Goal: Task Accomplishment & Management: Use online tool/utility

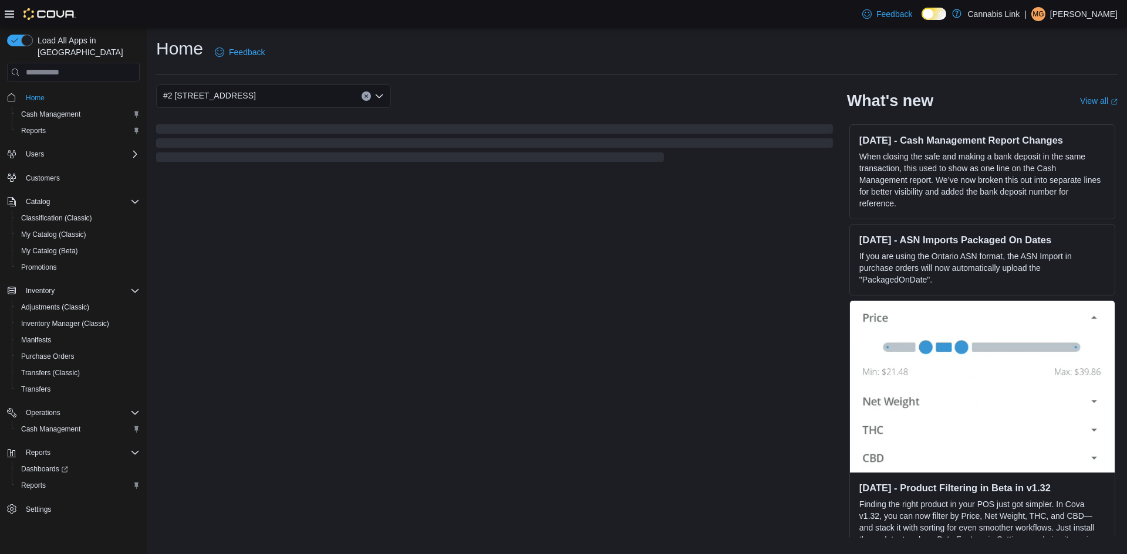
click at [950, 16] on link at bounding box center [956, 13] width 12 height 23
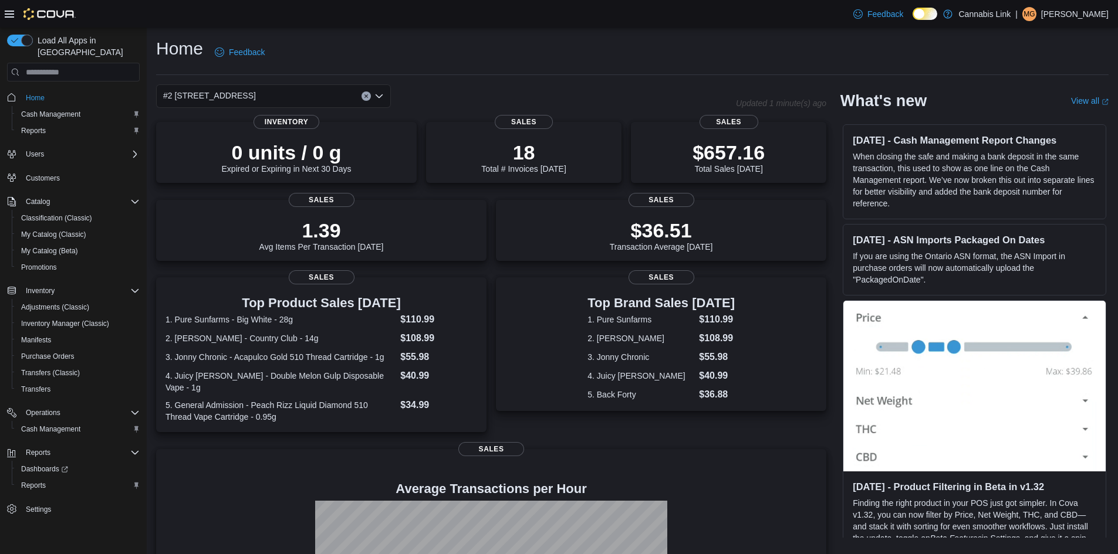
click at [928, 16] on icon at bounding box center [931, 14] width 6 height 6
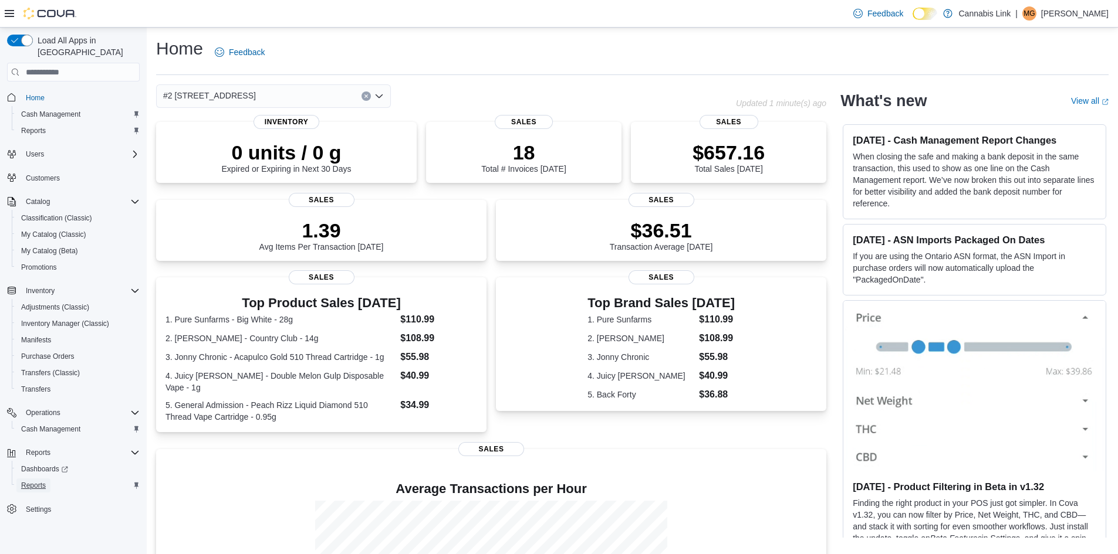
click at [45, 481] on span "Reports" at bounding box center [33, 485] width 25 height 9
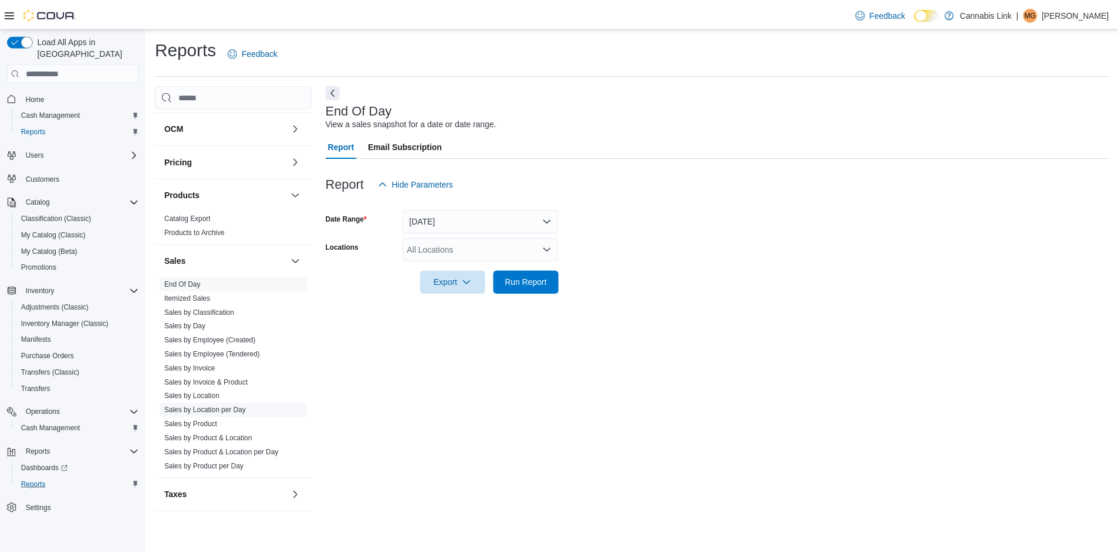
scroll to position [424, 0]
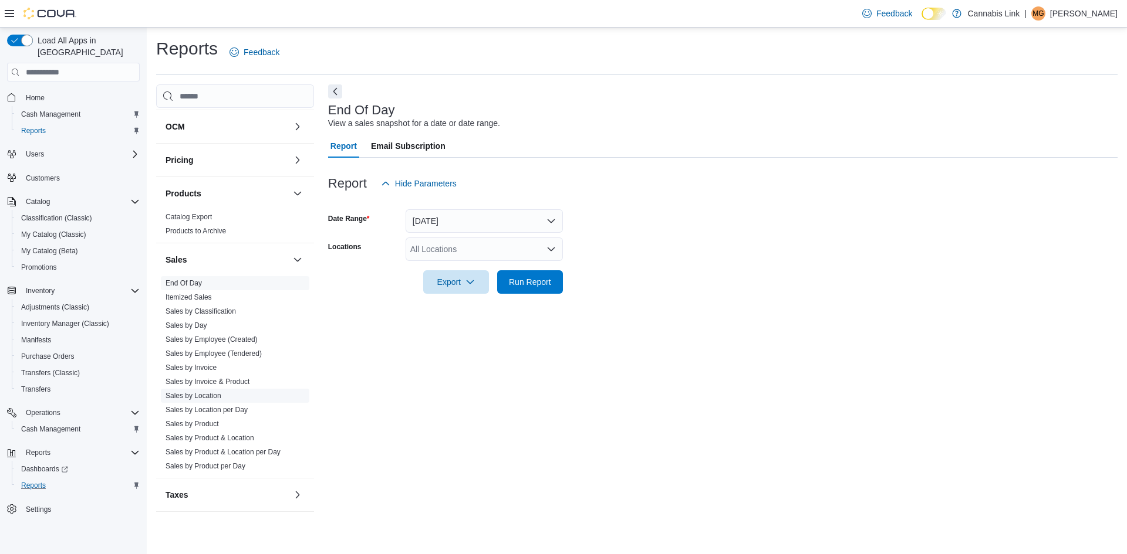
click at [207, 396] on link "Sales by Location" at bounding box center [193, 396] width 56 height 8
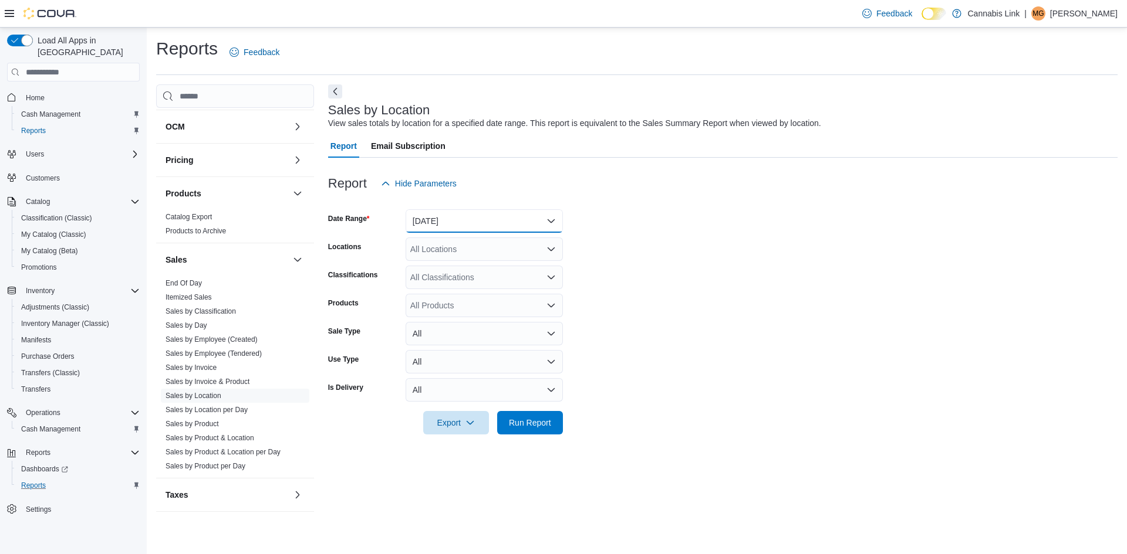
click at [429, 227] on button "[DATE]" at bounding box center [483, 220] width 157 height 23
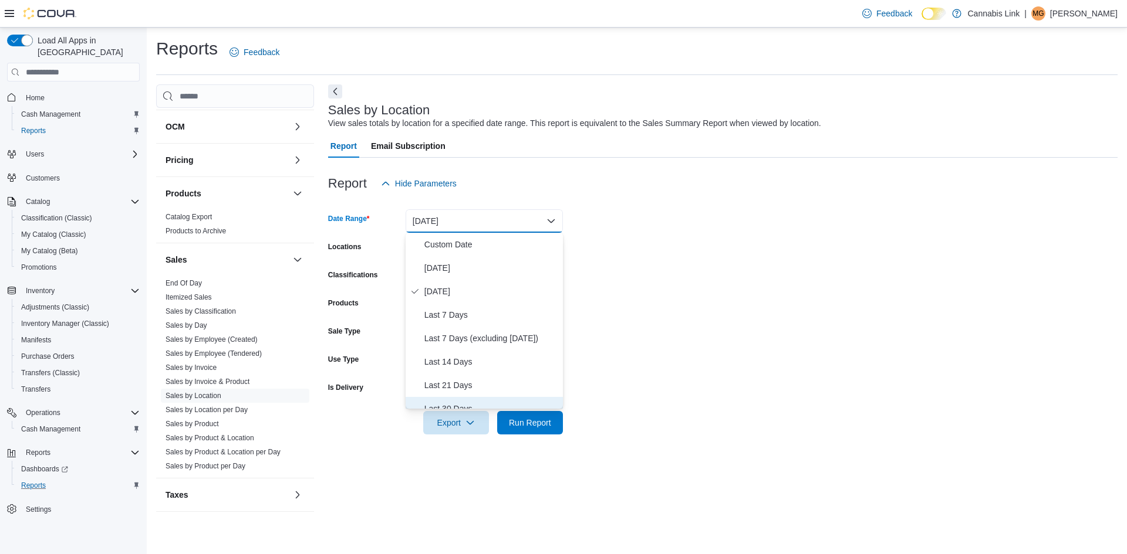
click at [460, 404] on span "Last 30 Days" at bounding box center [491, 409] width 134 height 14
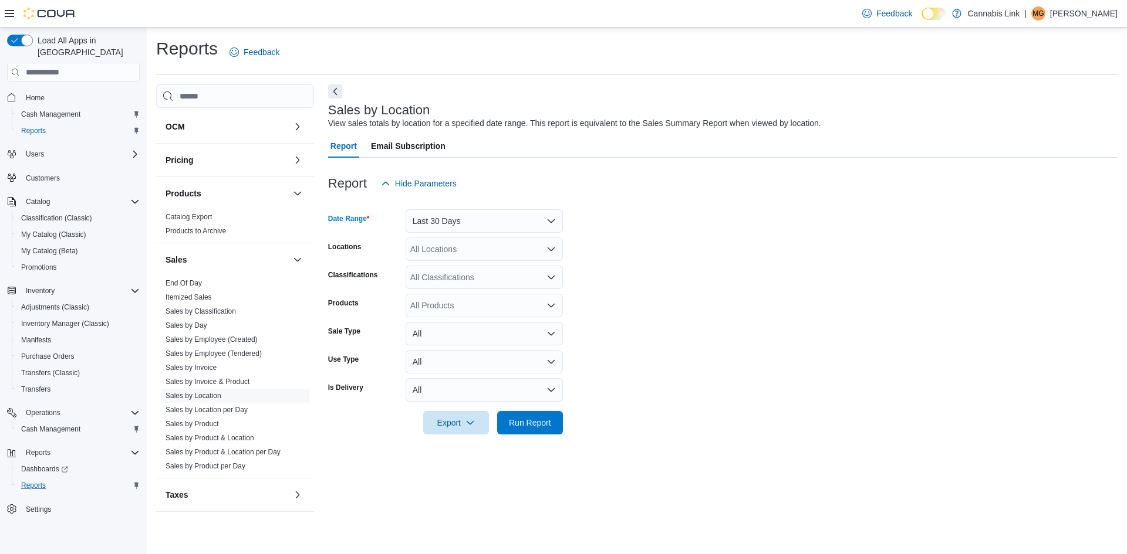
click at [459, 260] on div "All Locations" at bounding box center [483, 249] width 157 height 23
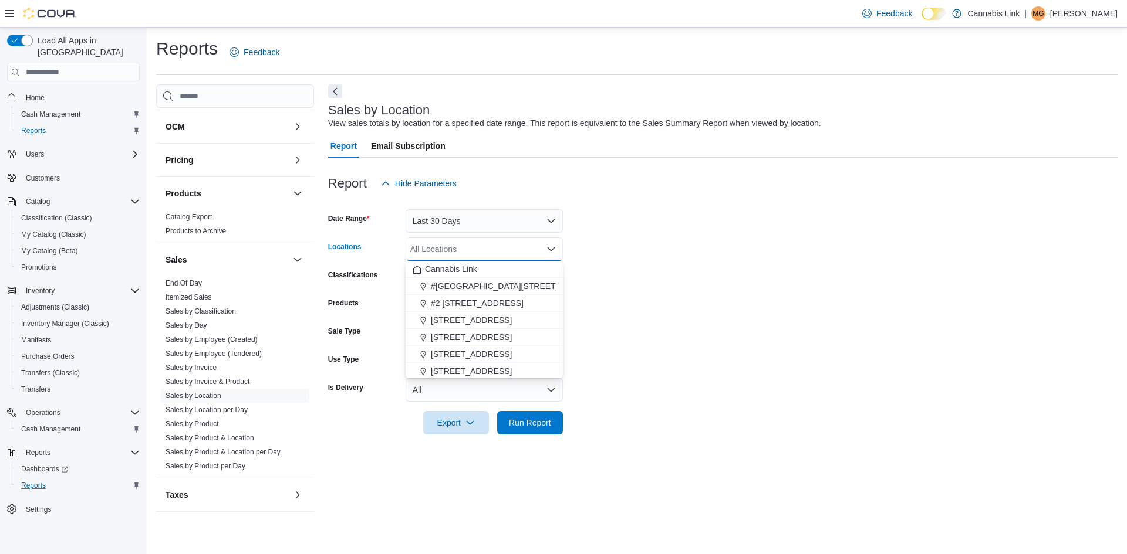
click at [472, 304] on span "#2 [STREET_ADDRESS]" at bounding box center [477, 303] width 93 height 12
click at [582, 383] on form "Date Range Last 30 Days Locations #2 [STREET_ADDRESS] Combo box. Selected. #2 […" at bounding box center [722, 314] width 789 height 239
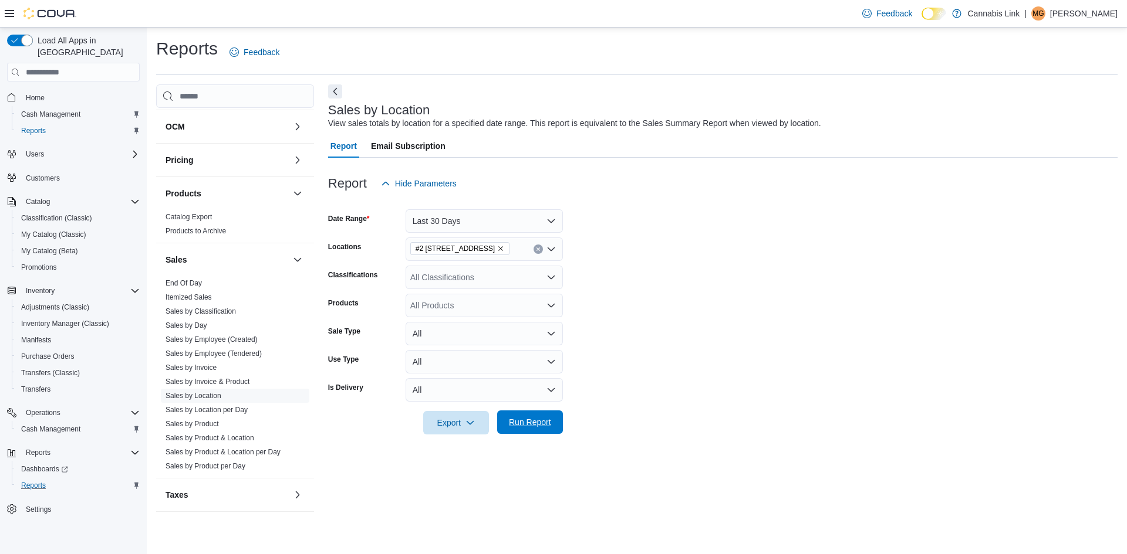
click at [538, 426] on span "Run Report" at bounding box center [530, 423] width 42 height 12
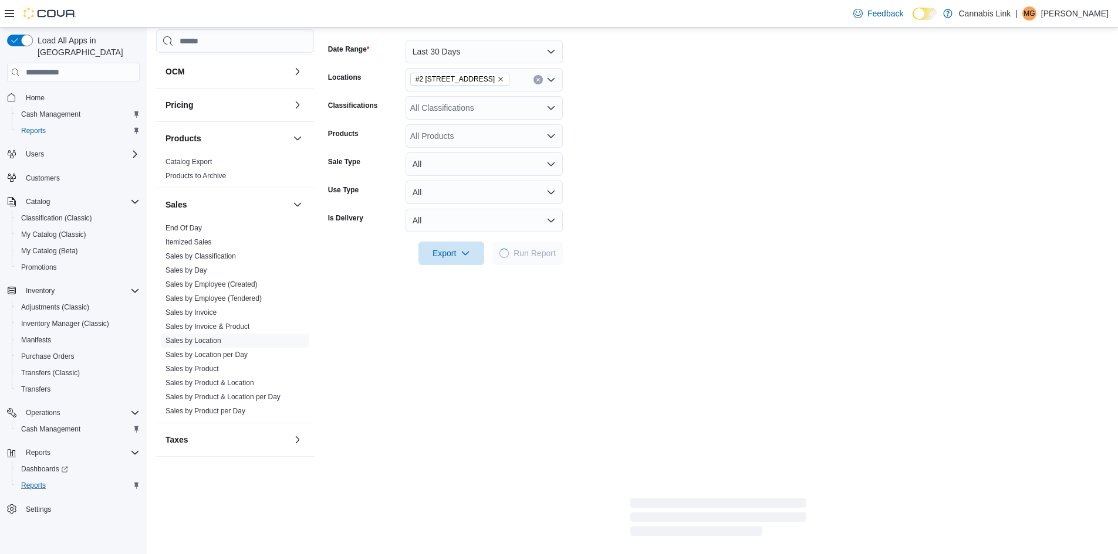
scroll to position [176, 0]
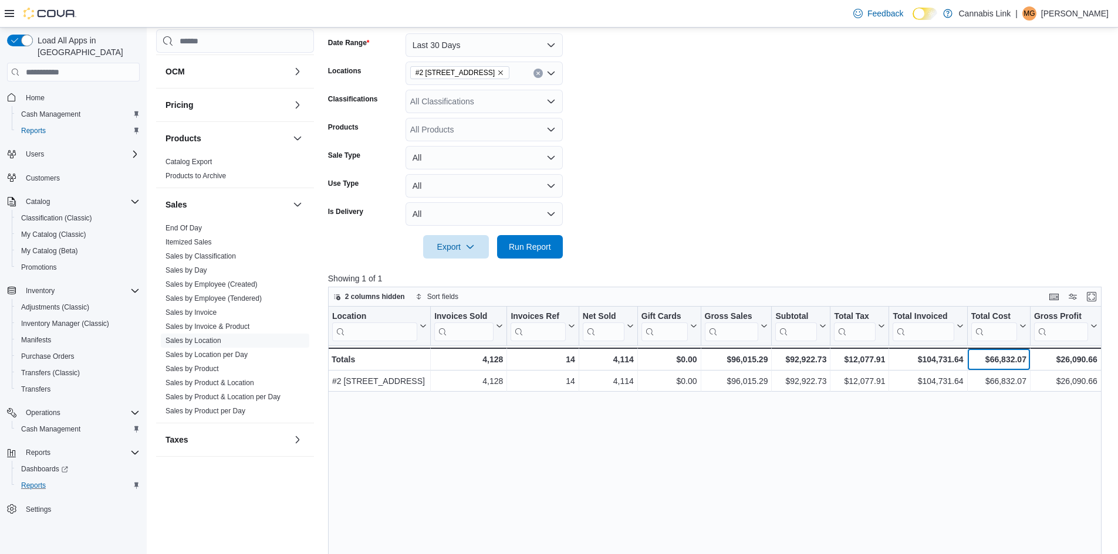
click at [1004, 361] on div "$66,832.07" at bounding box center [997, 360] width 55 height 14
click at [1006, 357] on div "$66,832.07" at bounding box center [997, 360] width 55 height 14
click at [1006, 356] on div "$66,832.07" at bounding box center [997, 360] width 55 height 14
copy div "66,832.07"
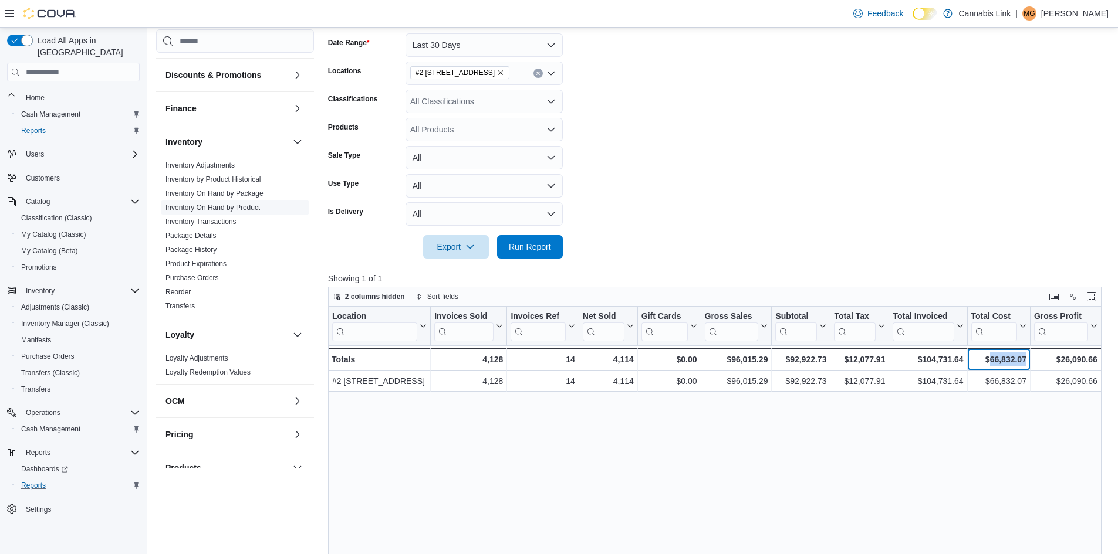
scroll to position [72, 0]
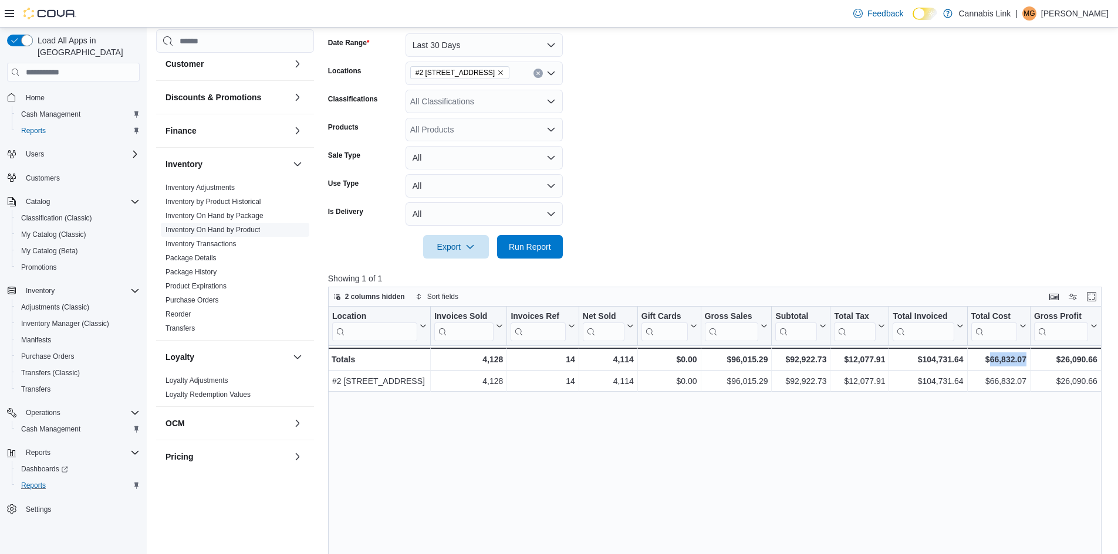
click at [238, 234] on link "Inventory On Hand by Product" at bounding box center [212, 230] width 94 height 8
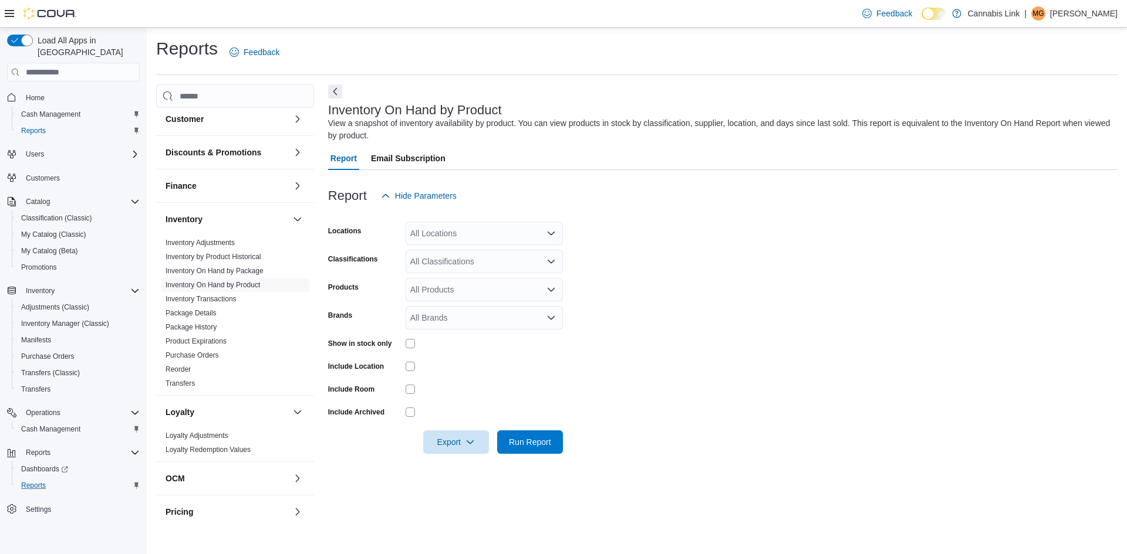
click at [450, 232] on div "All Locations" at bounding box center [483, 233] width 157 height 23
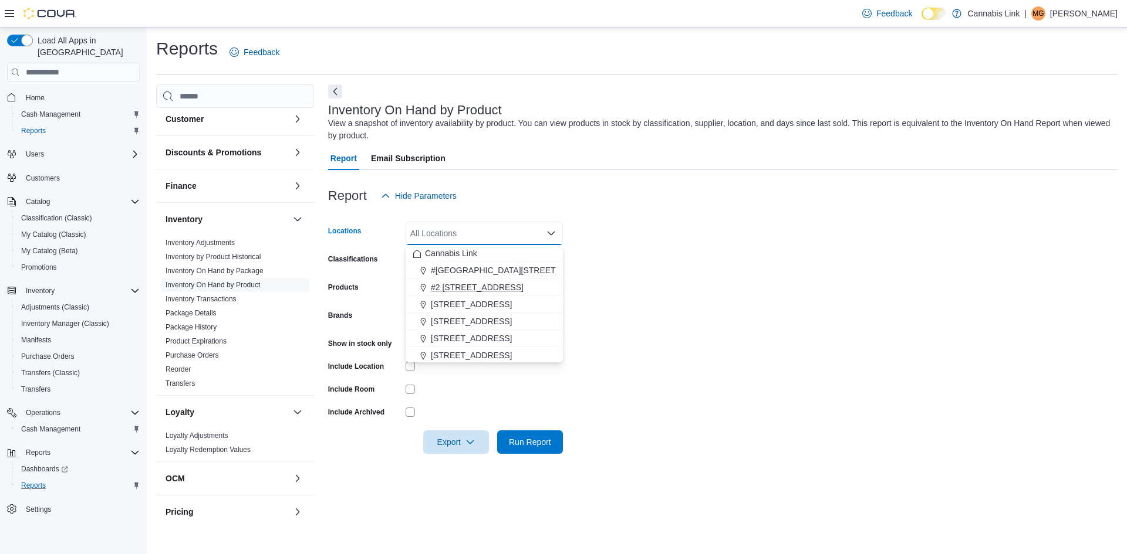
click at [488, 279] on button "#2 [STREET_ADDRESS]" at bounding box center [483, 287] width 157 height 17
drag, startPoint x: 631, startPoint y: 349, endPoint x: 557, endPoint y: 346, distance: 73.4
click at [628, 347] on form "Locations #2 [STREET_ADDRESS] Combo box. Selected. #2 [STREET_ADDRESS] Press Ba…" at bounding box center [722, 331] width 789 height 246
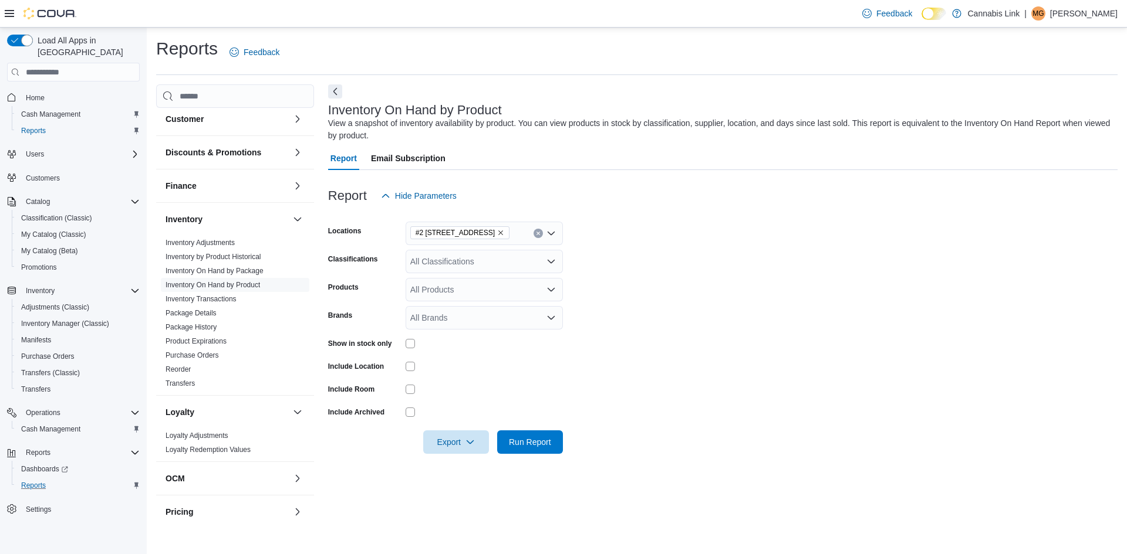
click at [402, 339] on div "Show in stock only" at bounding box center [445, 343] width 235 height 18
click at [410, 339] on div at bounding box center [483, 343] width 157 height 18
click at [522, 437] on span "Run Report" at bounding box center [530, 442] width 42 height 12
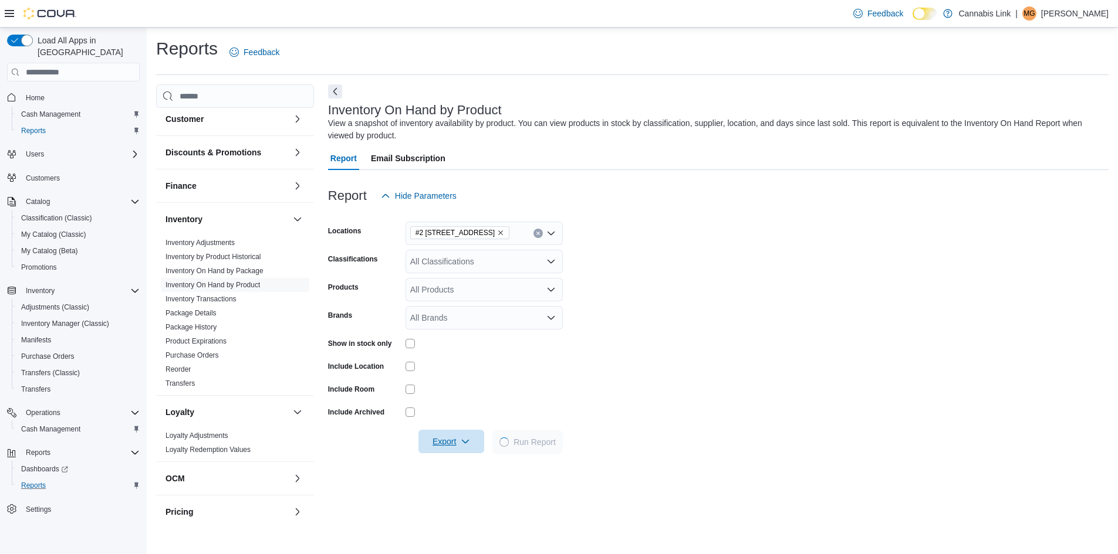
click at [476, 437] on span "Export" at bounding box center [451, 441] width 52 height 23
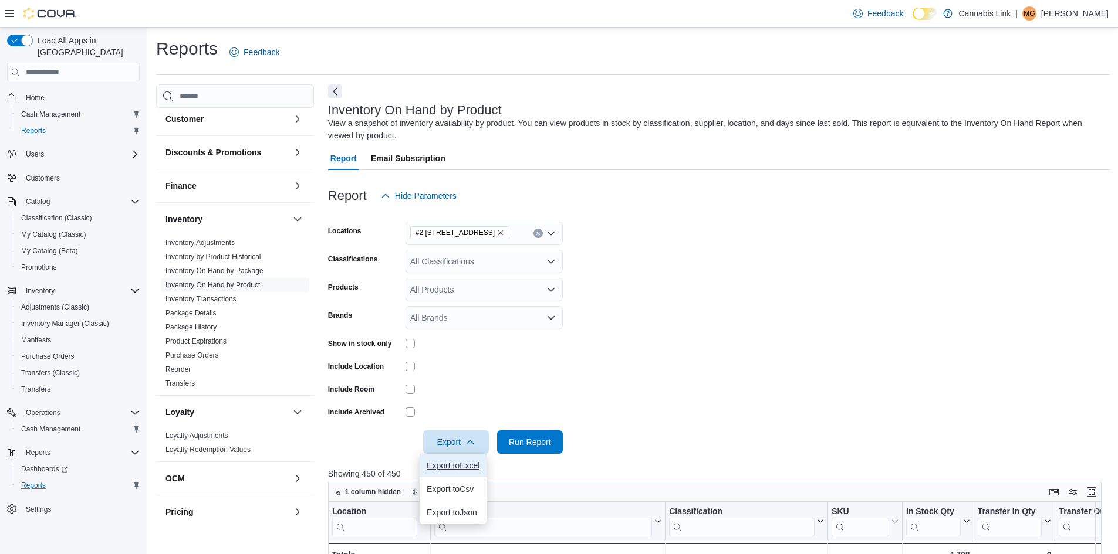
click at [470, 466] on span "Export to Excel" at bounding box center [453, 465] width 53 height 9
